Goal: Transaction & Acquisition: Purchase product/service

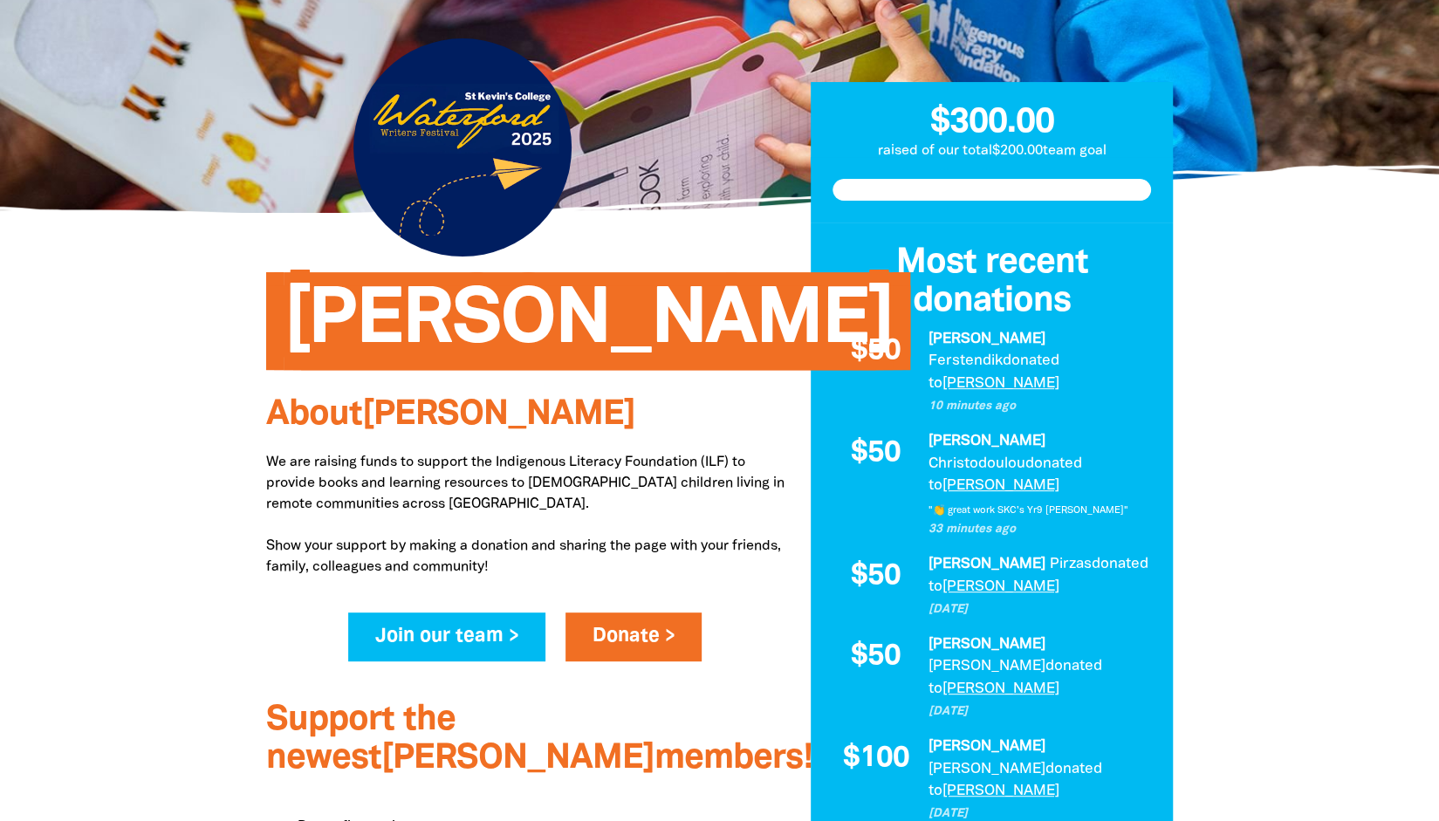
scroll to position [173, 0]
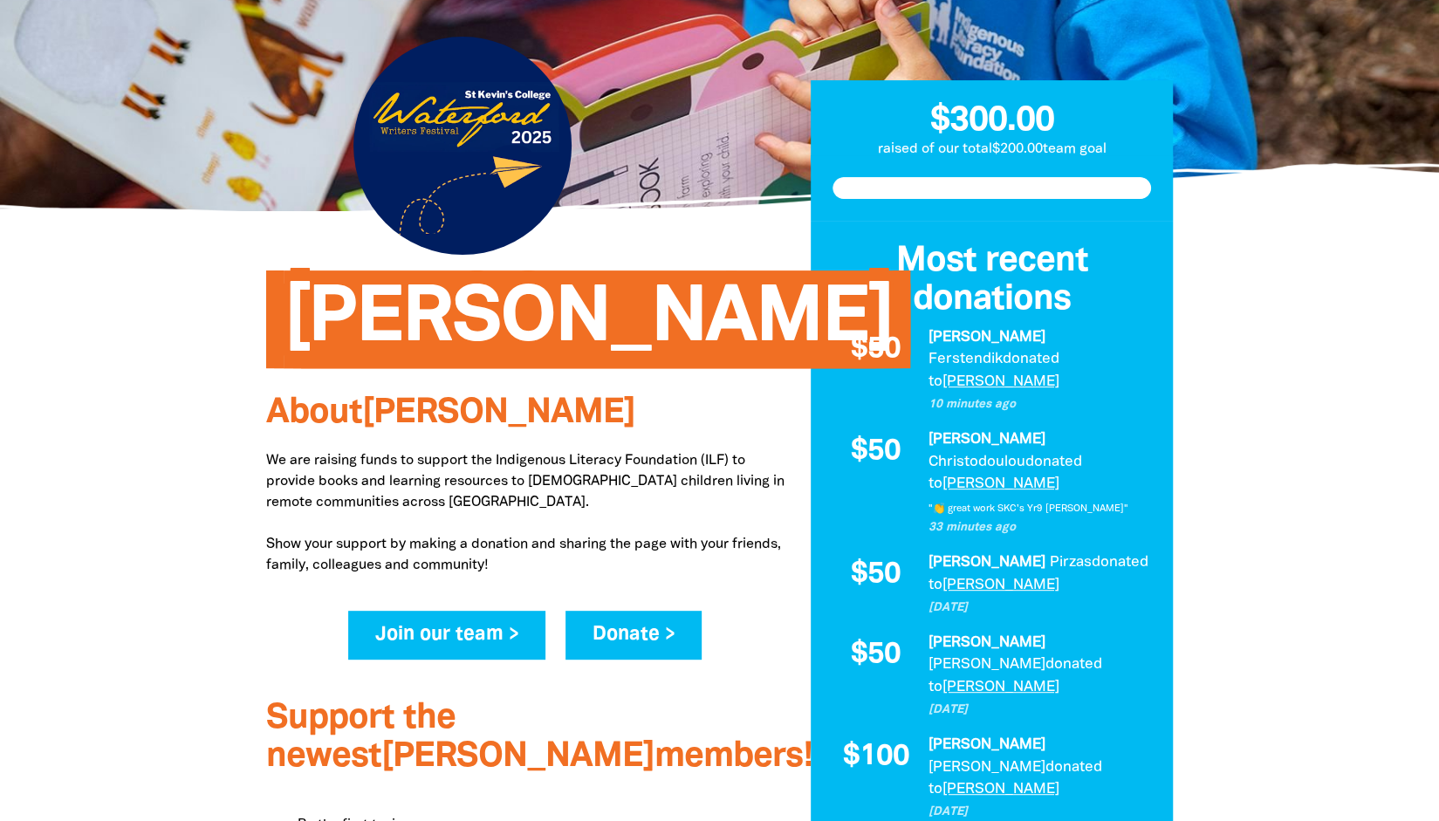
click at [642, 641] on link "Donate >" at bounding box center [634, 635] width 137 height 49
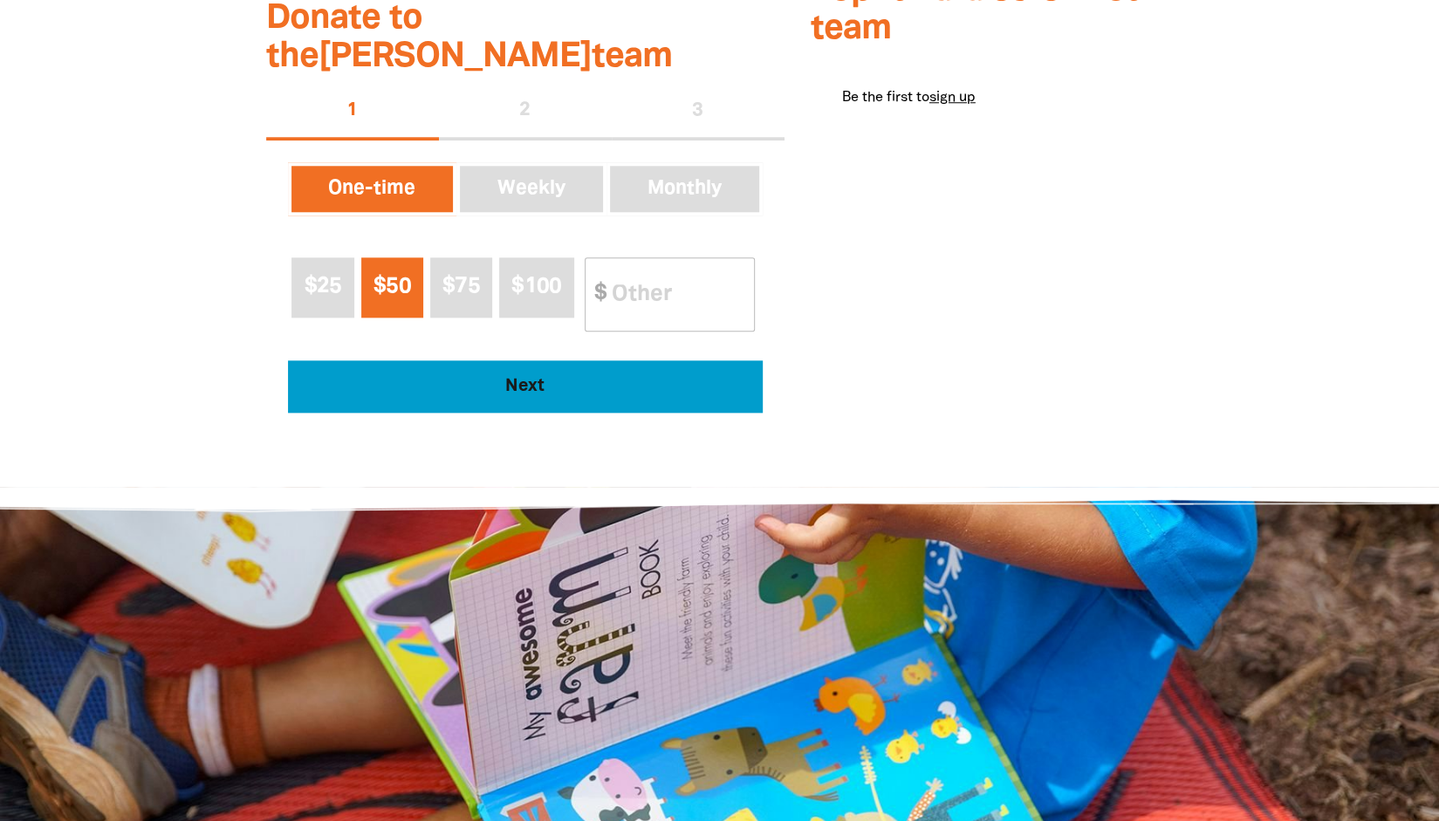
click at [430, 378] on span "Next" at bounding box center [525, 386] width 427 height 17
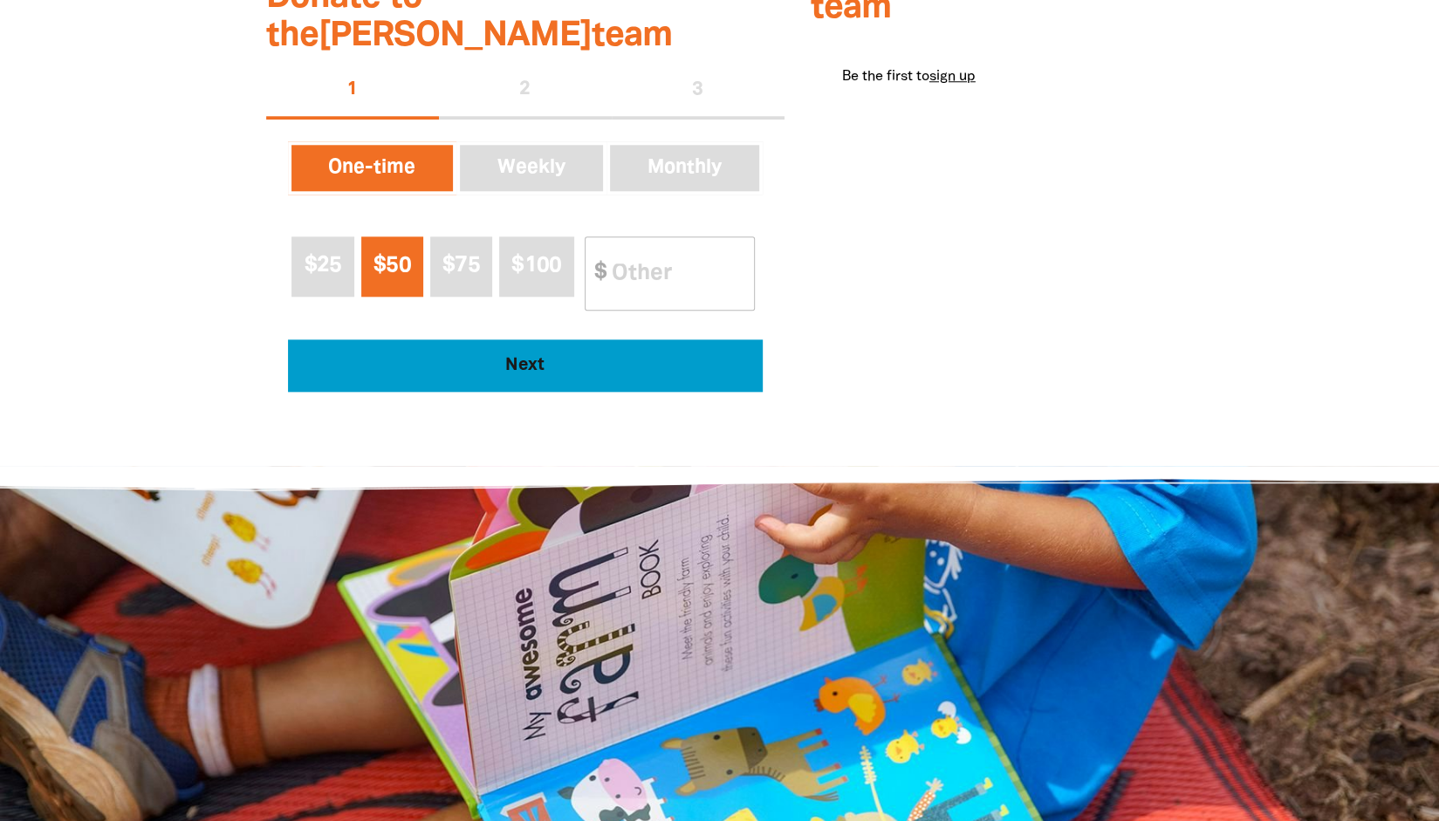
select select "AU"
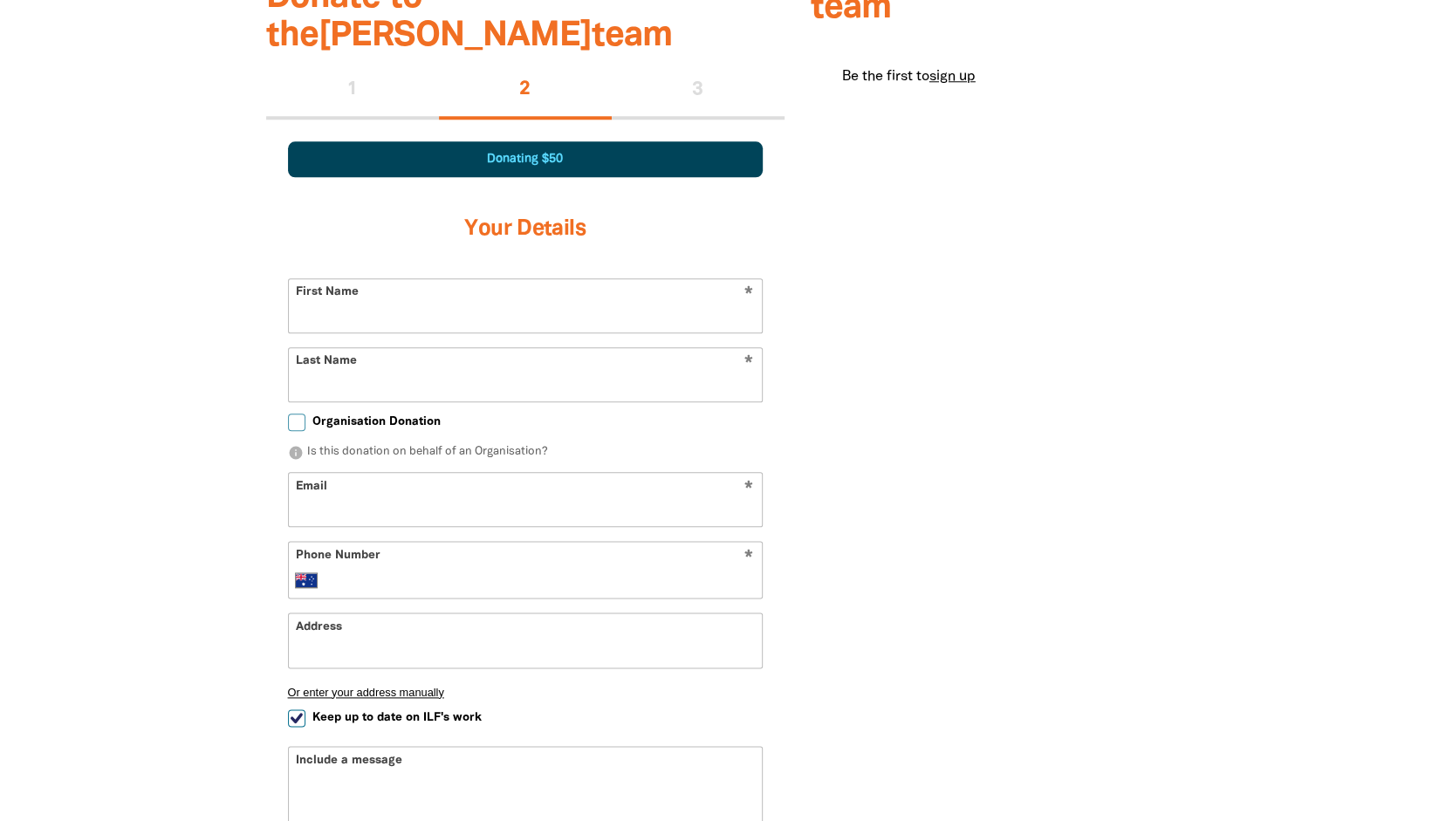
click at [382, 280] on input "First Name" at bounding box center [525, 305] width 473 height 53
type input "[PERSON_NAME]"
click at [375, 353] on input "Last Name" at bounding box center [525, 374] width 473 height 53
type input "[PERSON_NAME]"
click at [353, 414] on span "Organisation Donation" at bounding box center [376, 422] width 128 height 17
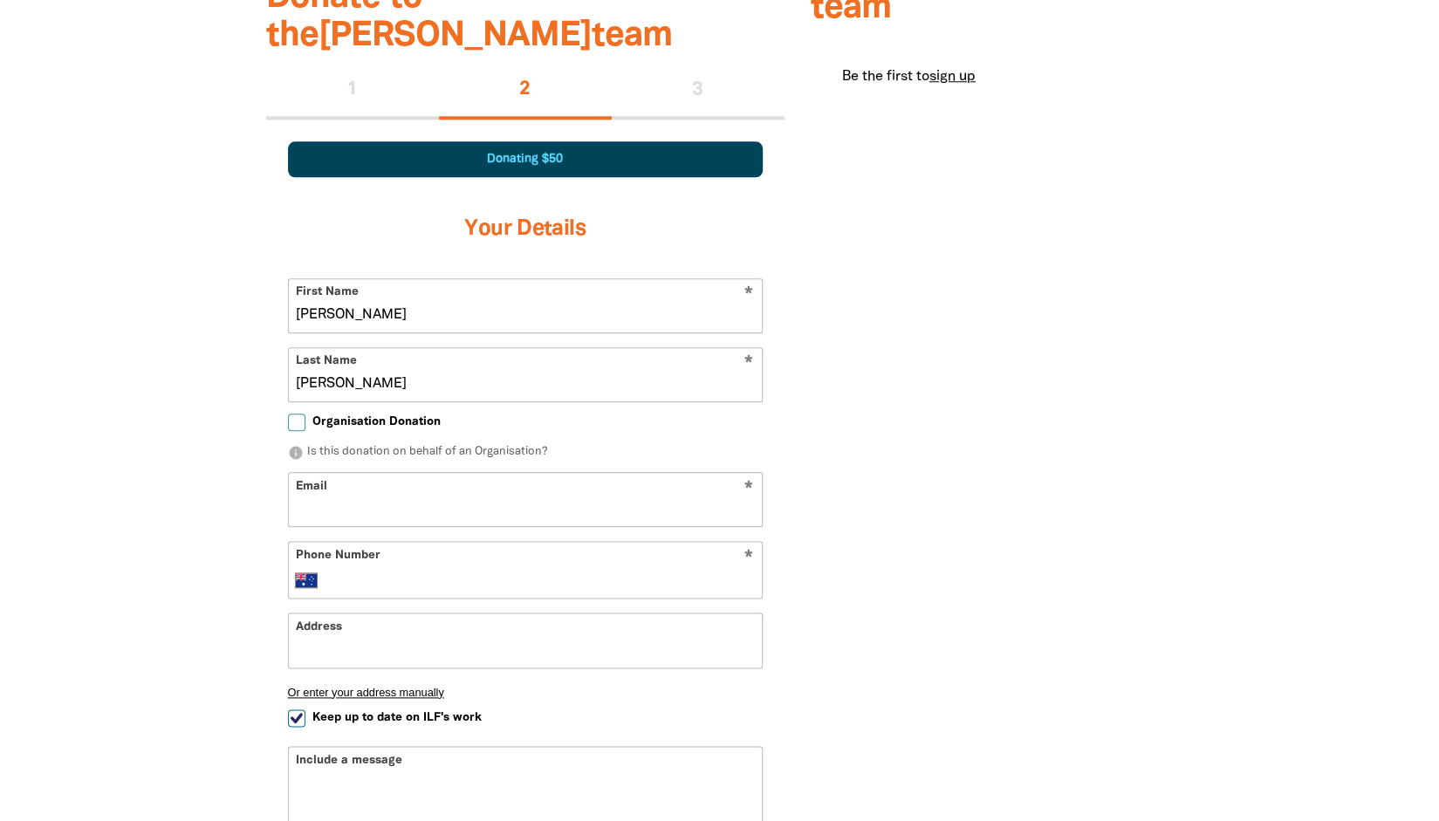
click at [305, 414] on input "Organisation Donation" at bounding box center [296, 422] width 17 height 17
checkbox input "true"
select select "AU"
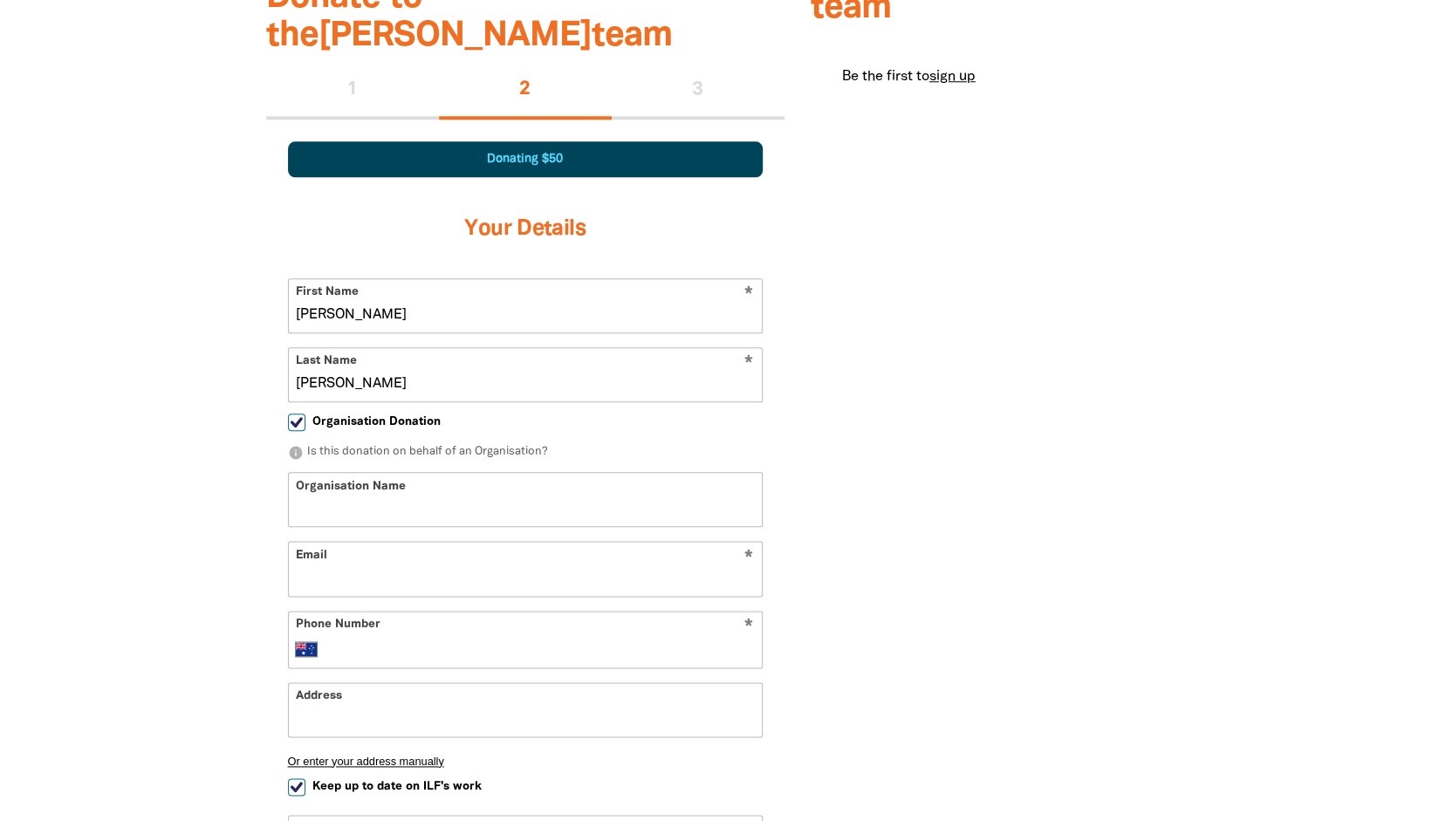
click at [377, 473] on input "Organisation Name" at bounding box center [525, 499] width 473 height 53
type input "Intelligent Financial Outcomes"
click at [394, 542] on input "Email" at bounding box center [525, 568] width 473 height 53
type input "[PERSON_NAME][EMAIL_ADDRESS][DOMAIN_NAME]"
click at [395, 639] on input "Phone Number" at bounding box center [542, 649] width 423 height 21
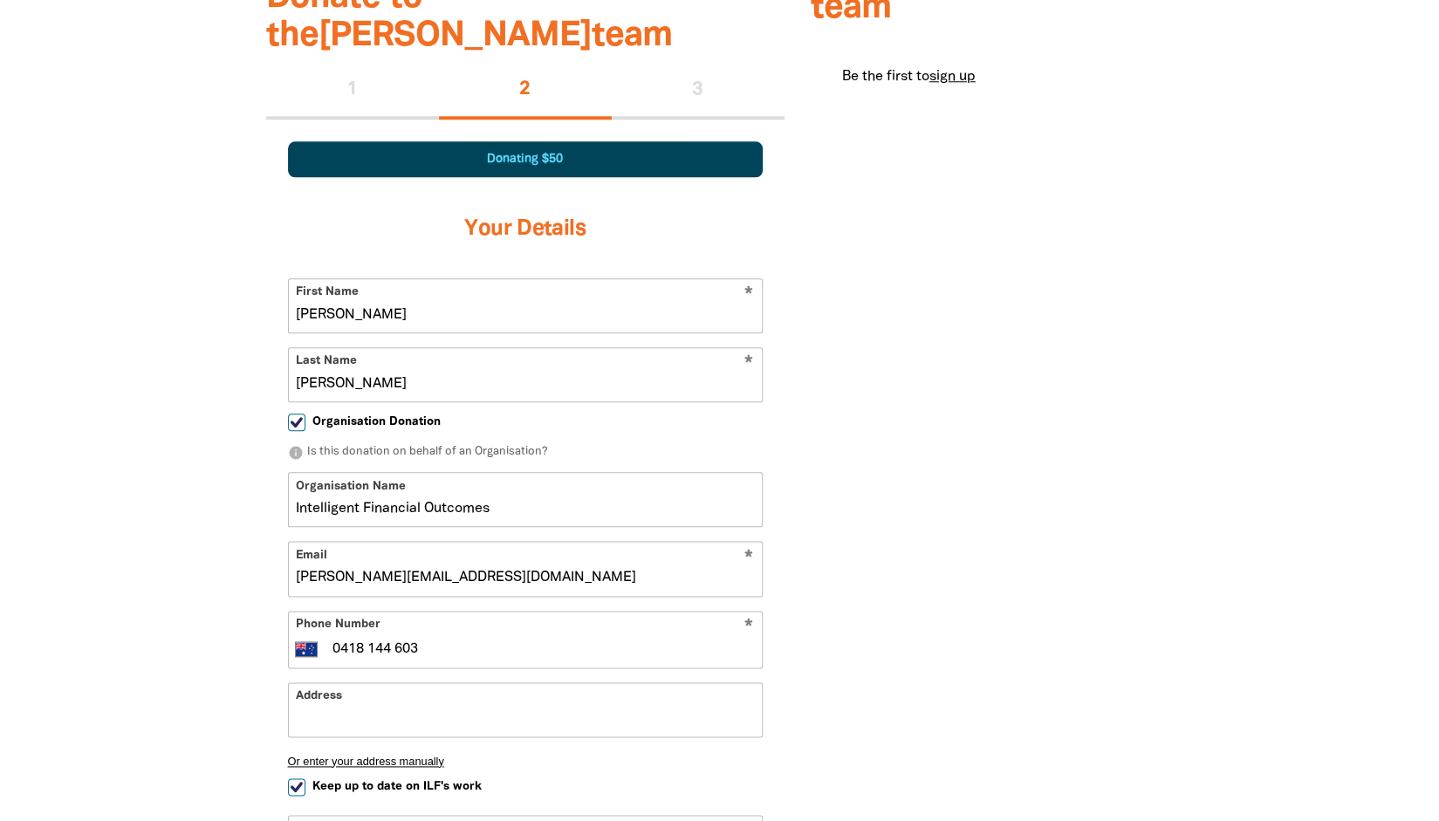
type input "0418 144 603"
click at [406, 683] on input "Address" at bounding box center [525, 709] width 473 height 53
click at [1302, 504] on section "[PERSON_NAME] About [PERSON_NAME] We are raising funds to support the Indigenou…" at bounding box center [719, 190] width 1439 height 1786
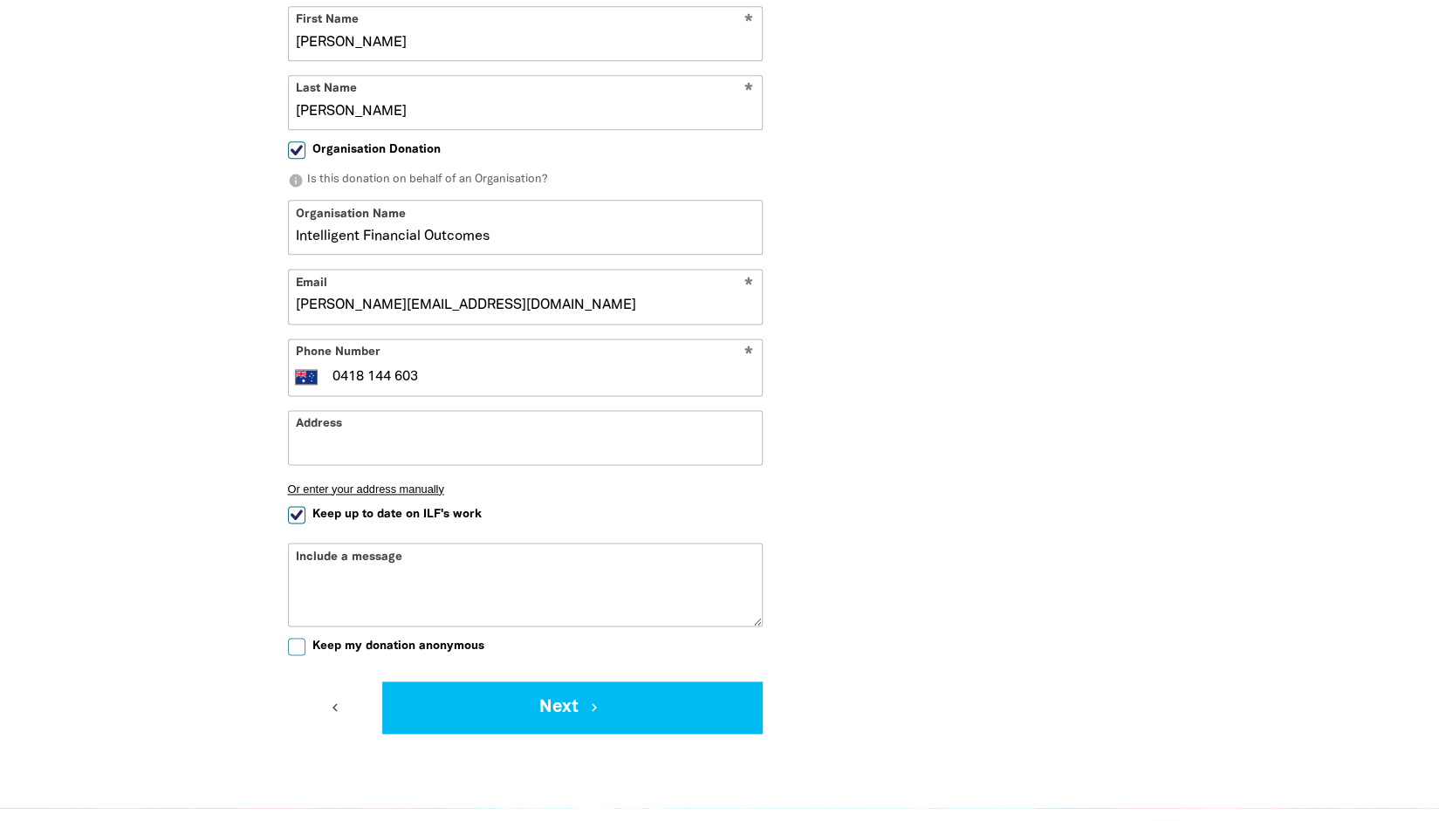
scroll to position [1412, 0]
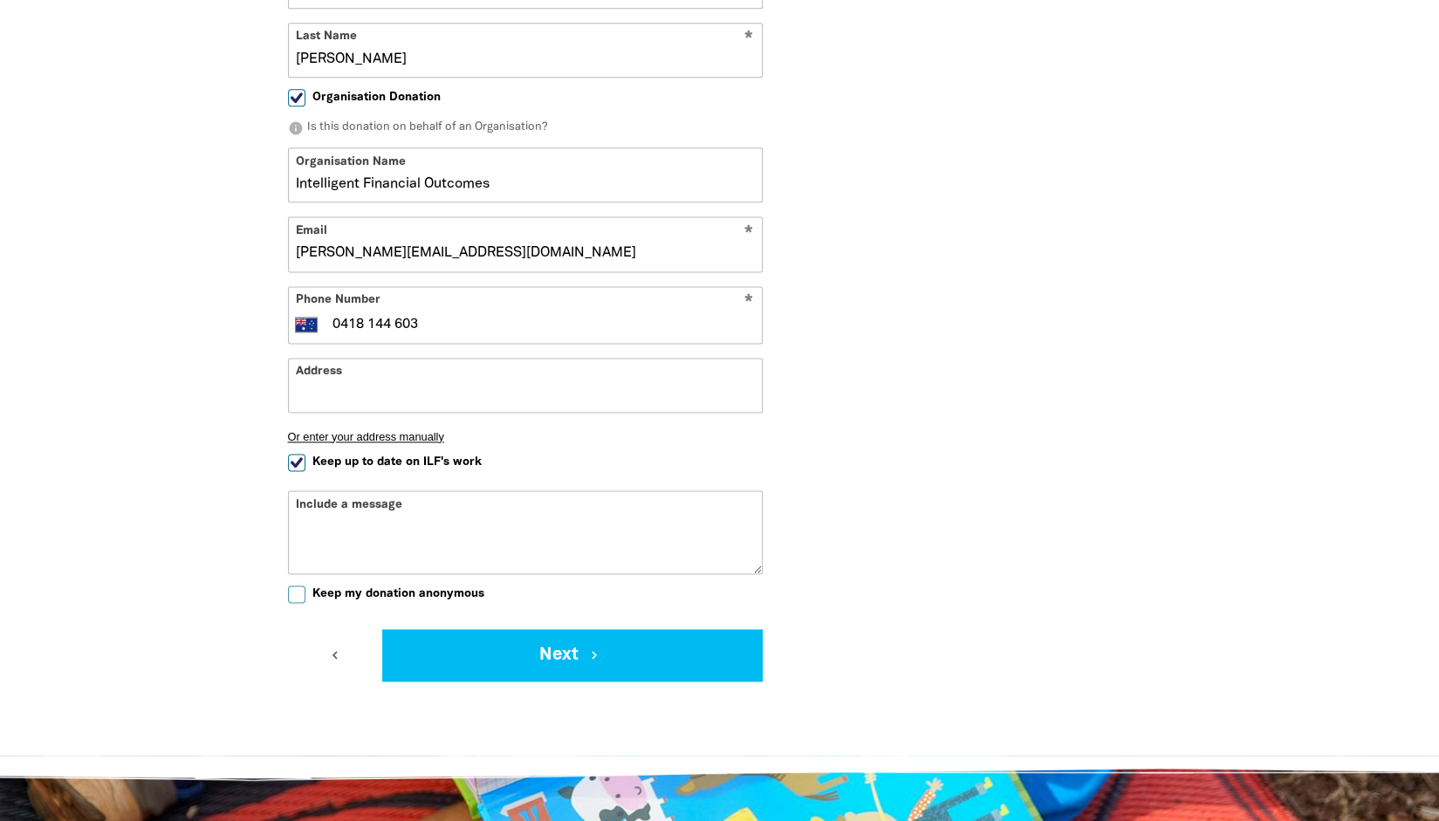
click at [302, 454] on input "Keep up to date on ILF's work" at bounding box center [296, 462] width 17 height 17
checkbox input "false"
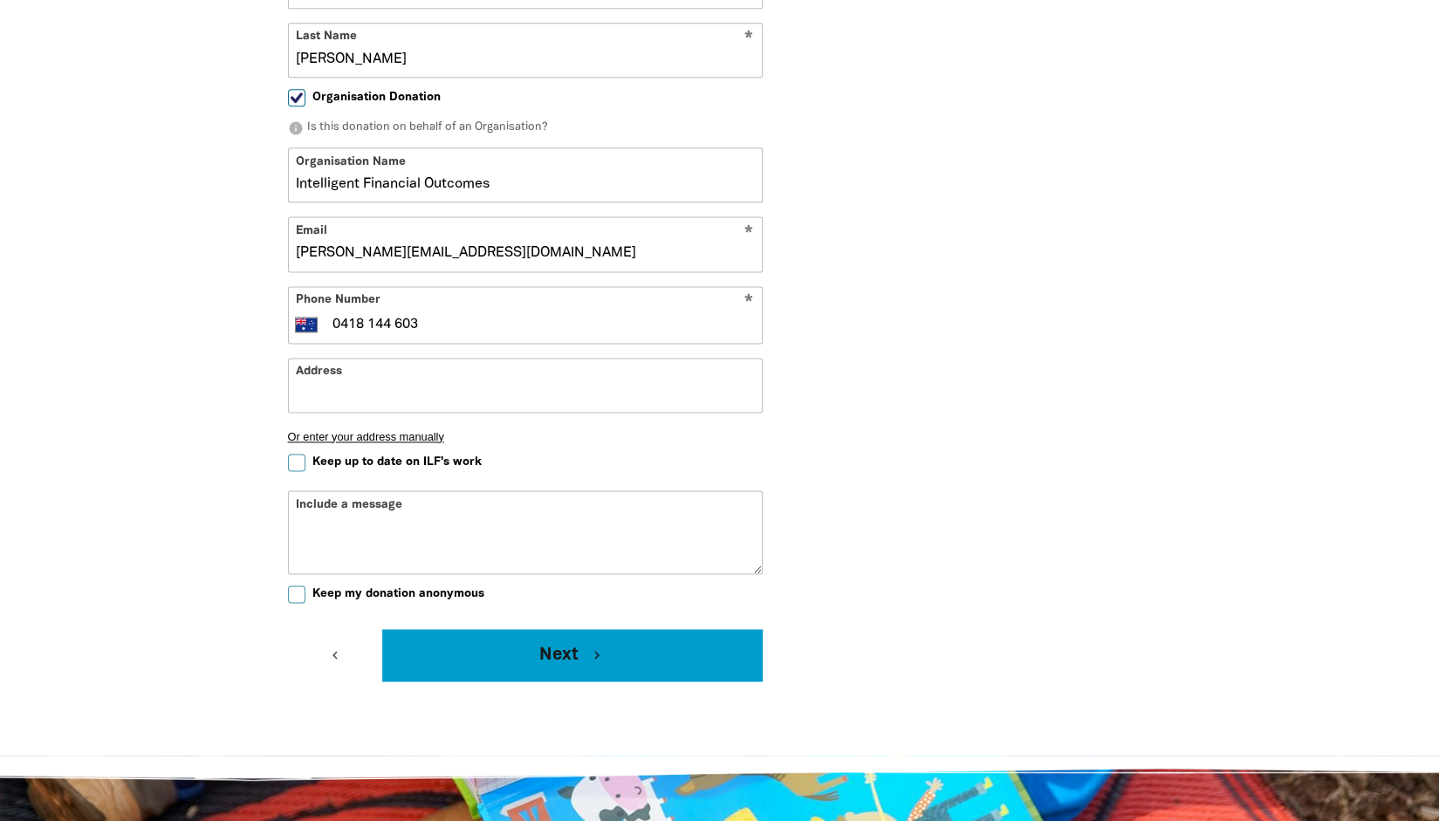
click at [585, 629] on button "Next chevron_right" at bounding box center [572, 655] width 380 height 52
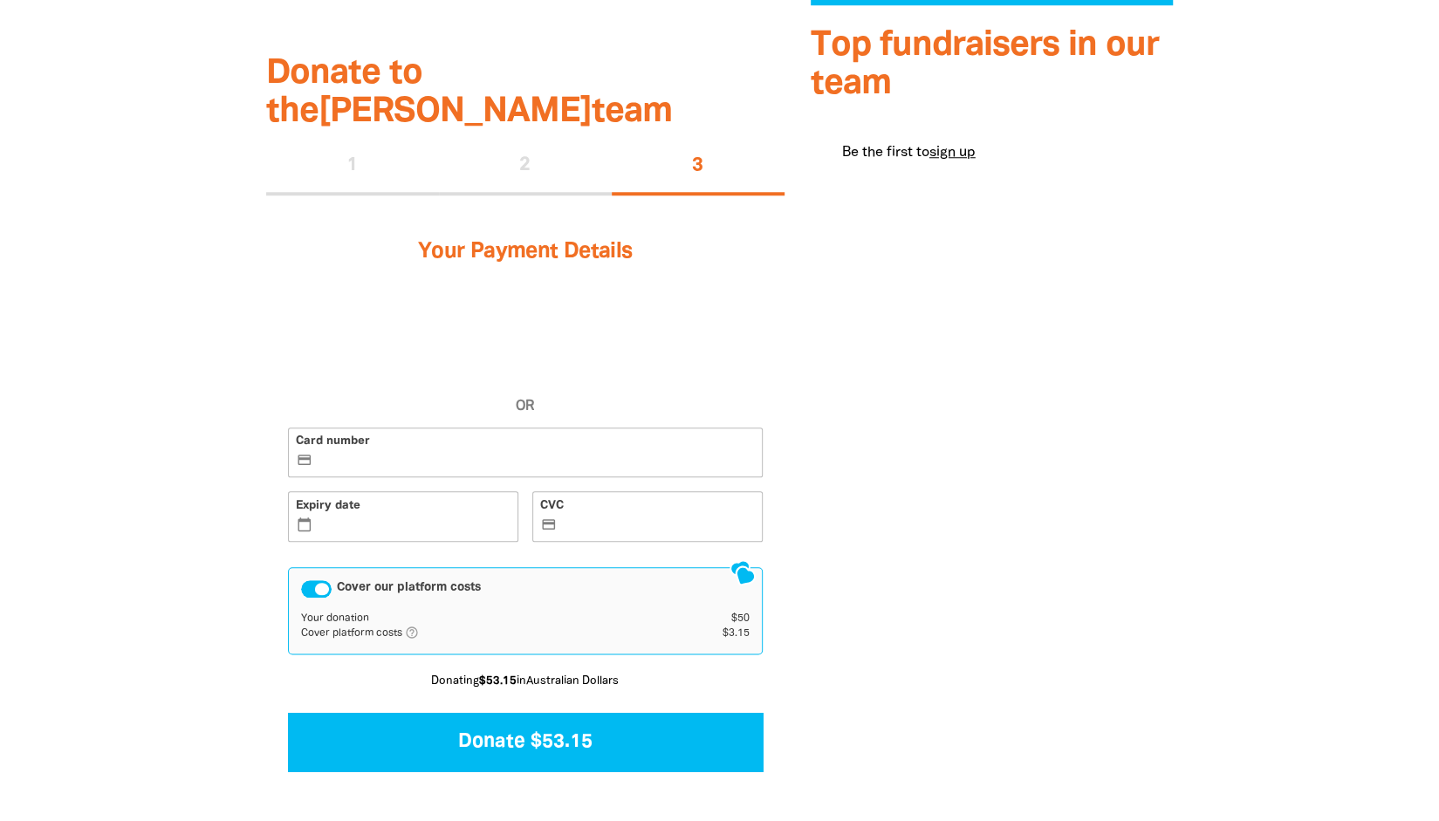
scroll to position [1004, 0]
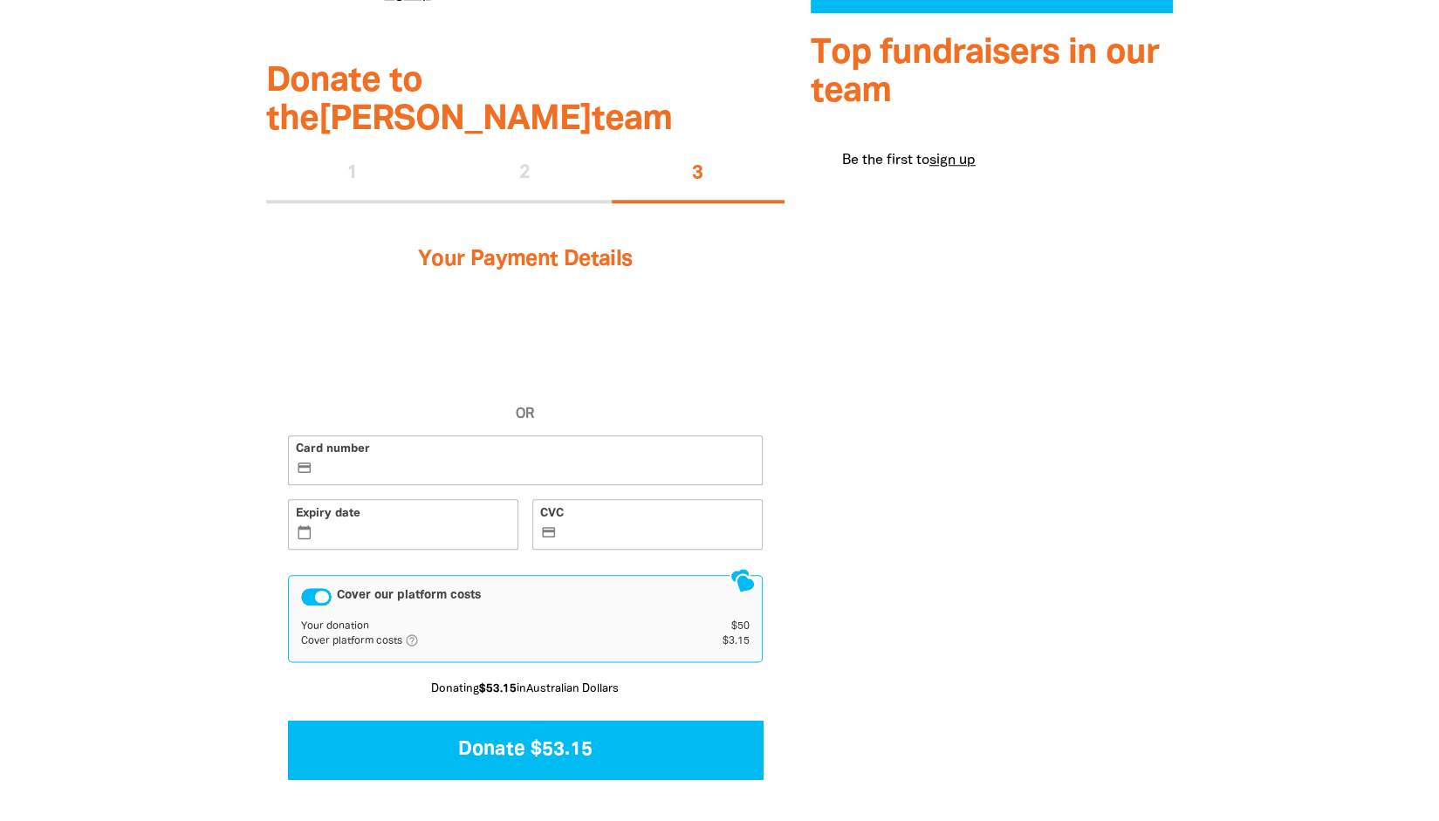
click at [464, 436] on label "Card number credit_card" at bounding box center [525, 461] width 475 height 51
click at [464, 462] on input "Card number credit_card" at bounding box center [536, 462] width 438 height 1
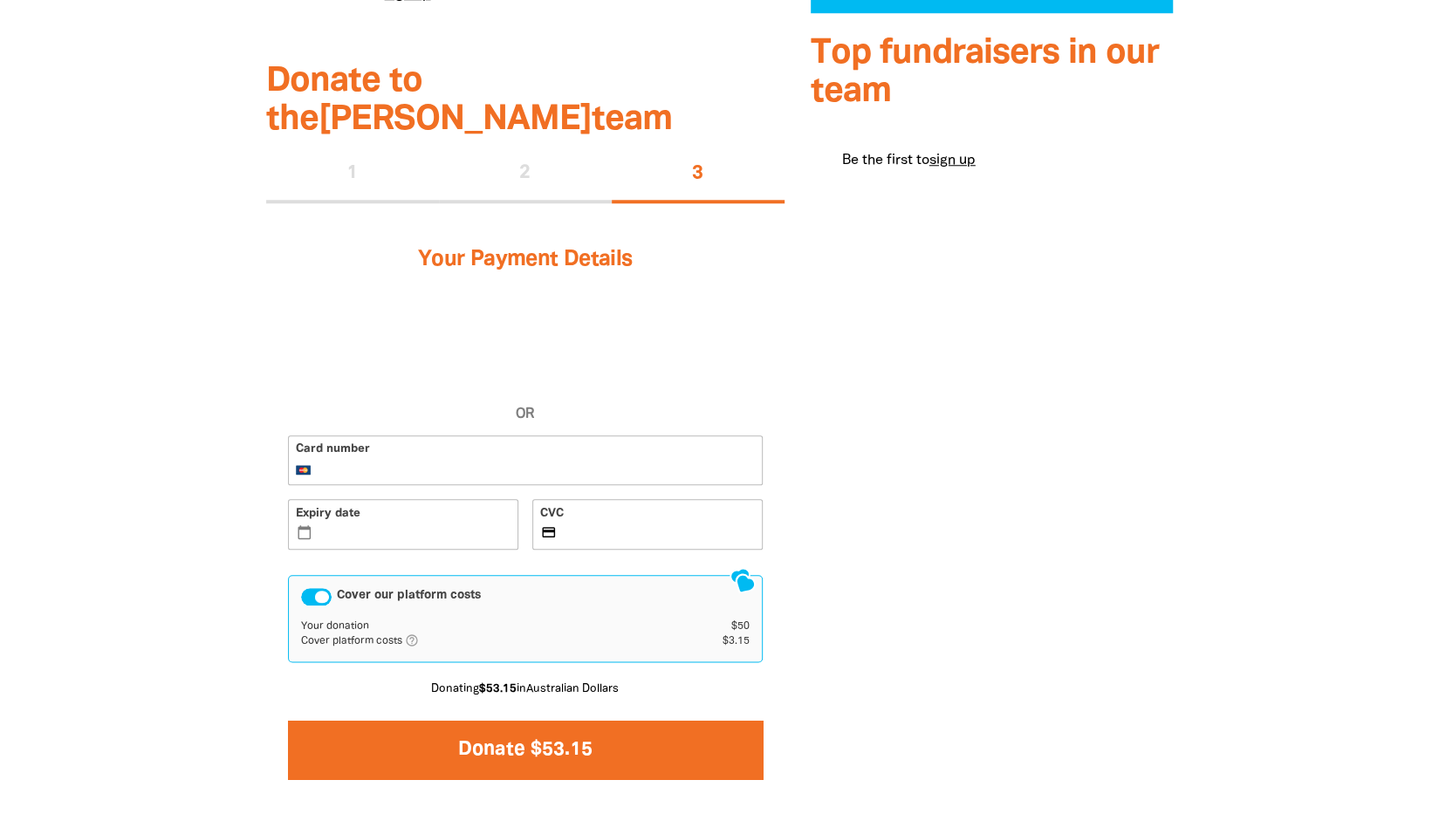
click at [606, 721] on button "Donate $53.15" at bounding box center [525, 750] width 475 height 58
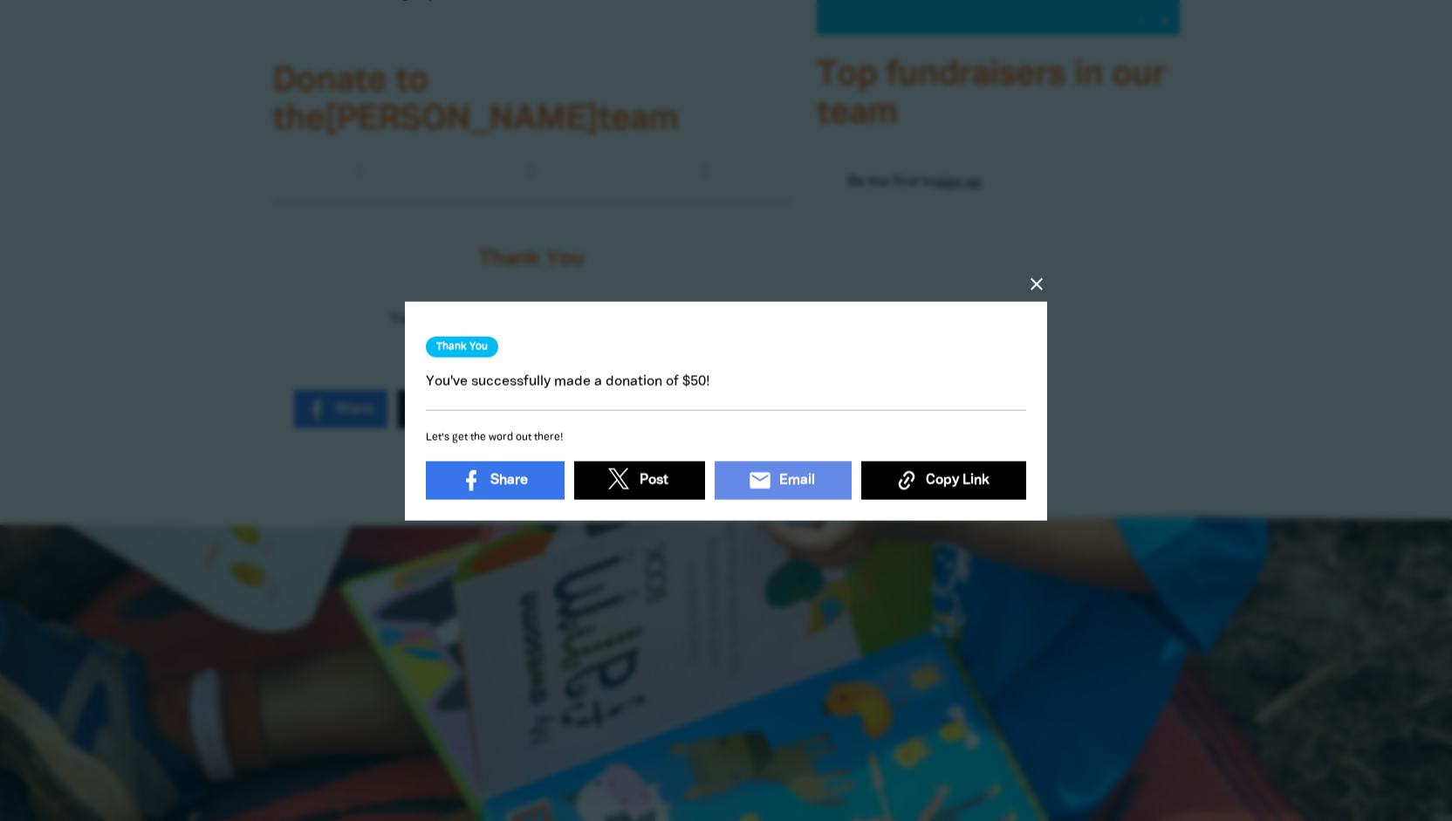
click at [1036, 282] on icon "close" at bounding box center [1036, 283] width 21 height 21
